Goal: Find specific page/section: Find specific page/section

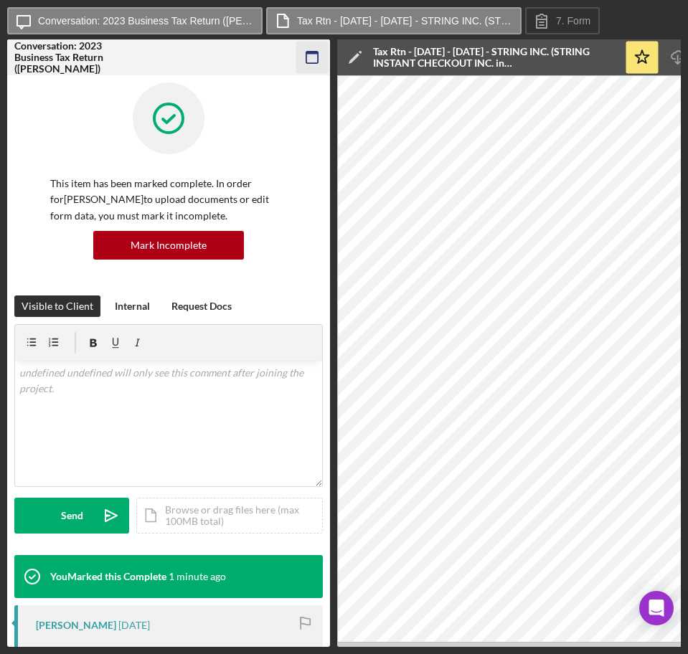
click at [320, 55] on icon "button" at bounding box center [312, 58] width 32 height 32
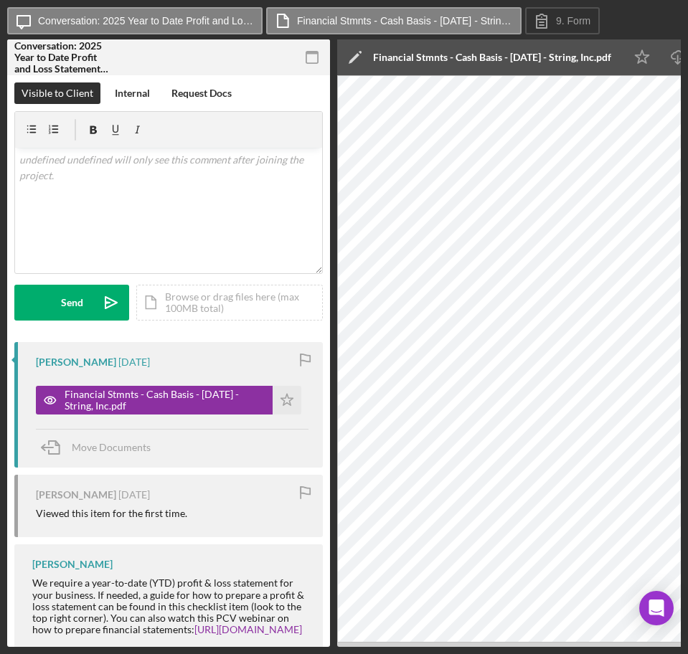
click at [318, 63] on icon "button" at bounding box center [312, 58] width 32 height 32
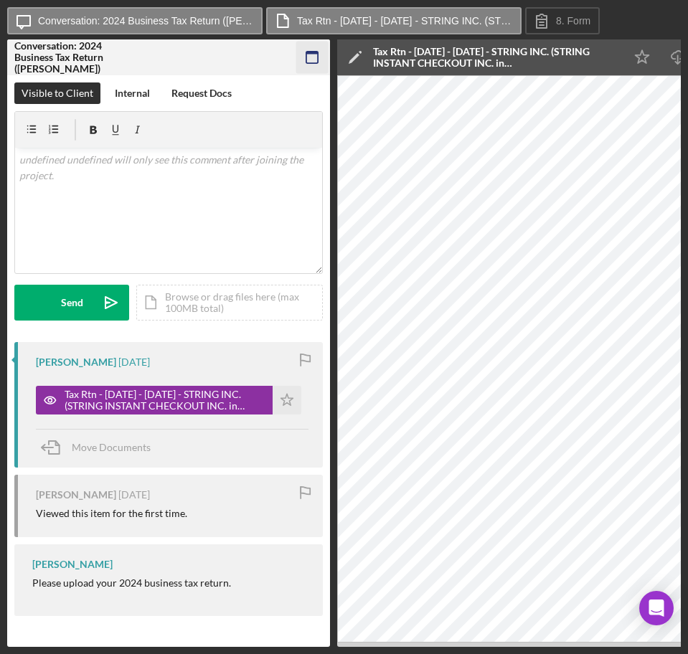
click at [310, 56] on icon "button" at bounding box center [312, 58] width 32 height 32
